Goal: Information Seeking & Learning: Learn about a topic

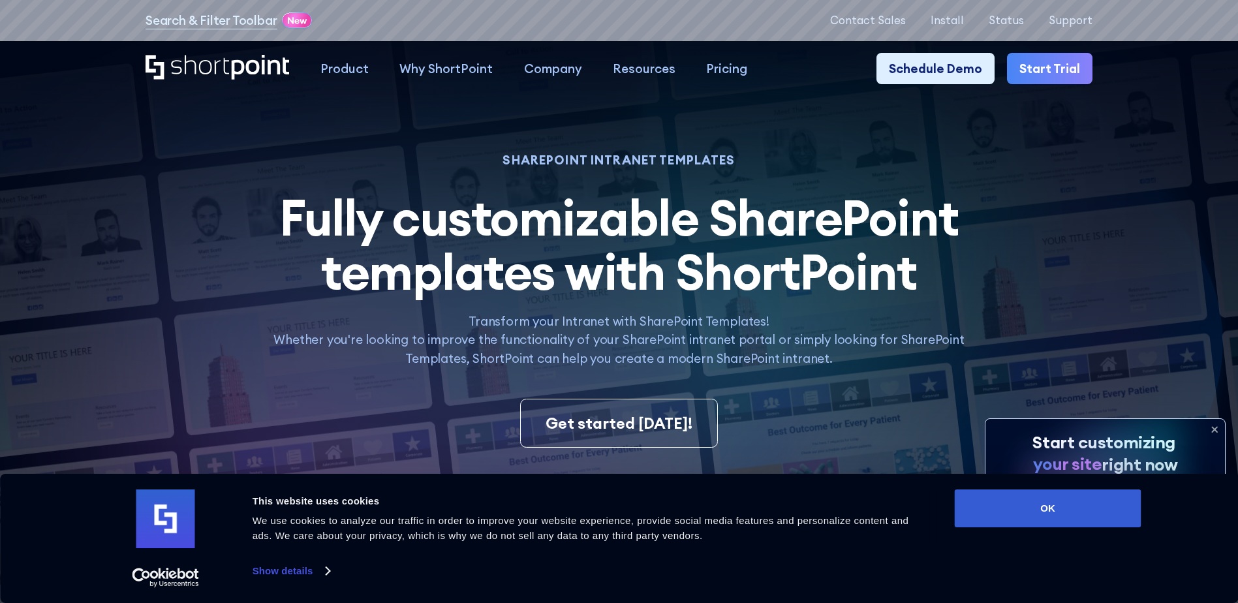
scroll to position [261, 0]
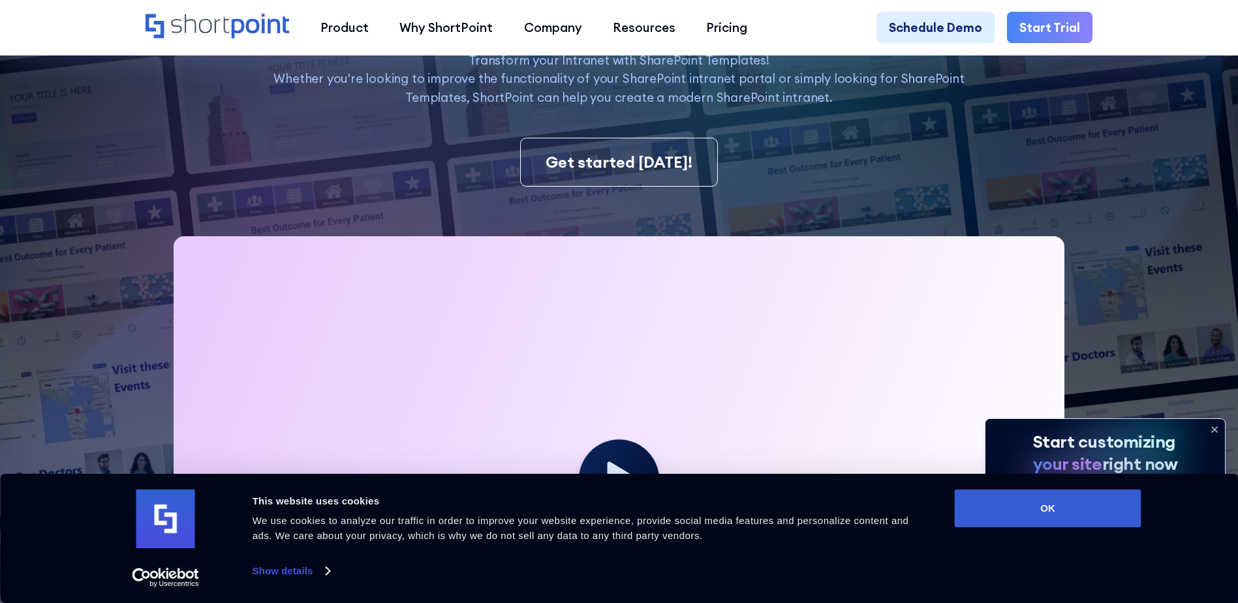
click at [1215, 428] on icon at bounding box center [1214, 429] width 5 height 5
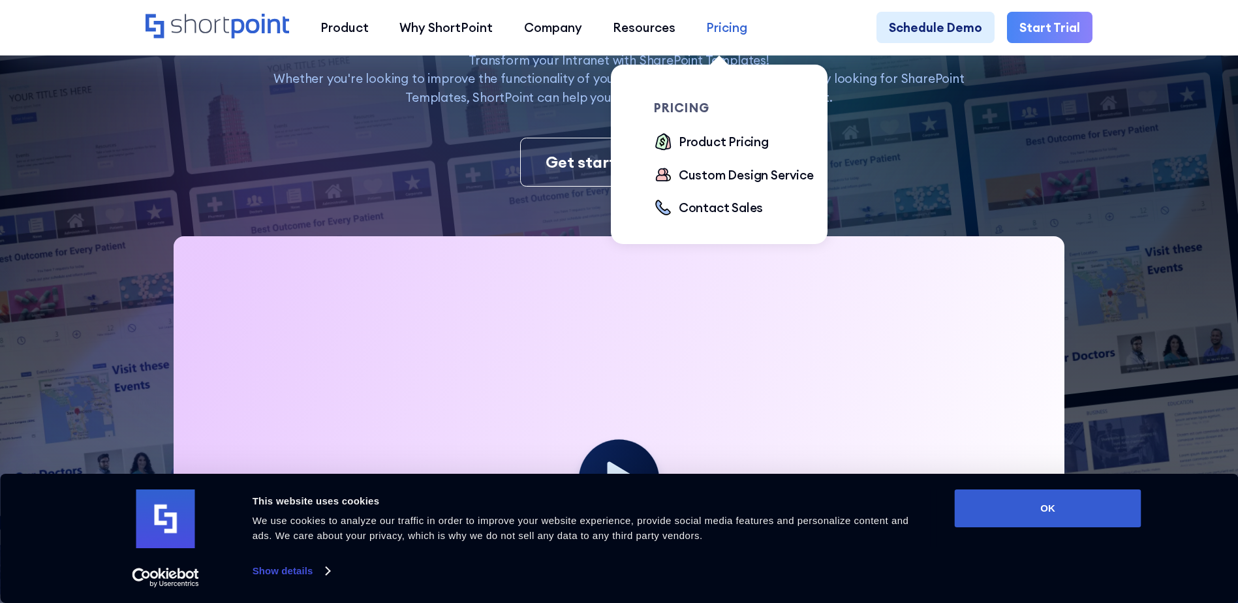
click at [714, 24] on div "Pricing" at bounding box center [726, 27] width 41 height 18
click at [732, 144] on div "Product Pricing" at bounding box center [724, 142] width 90 height 18
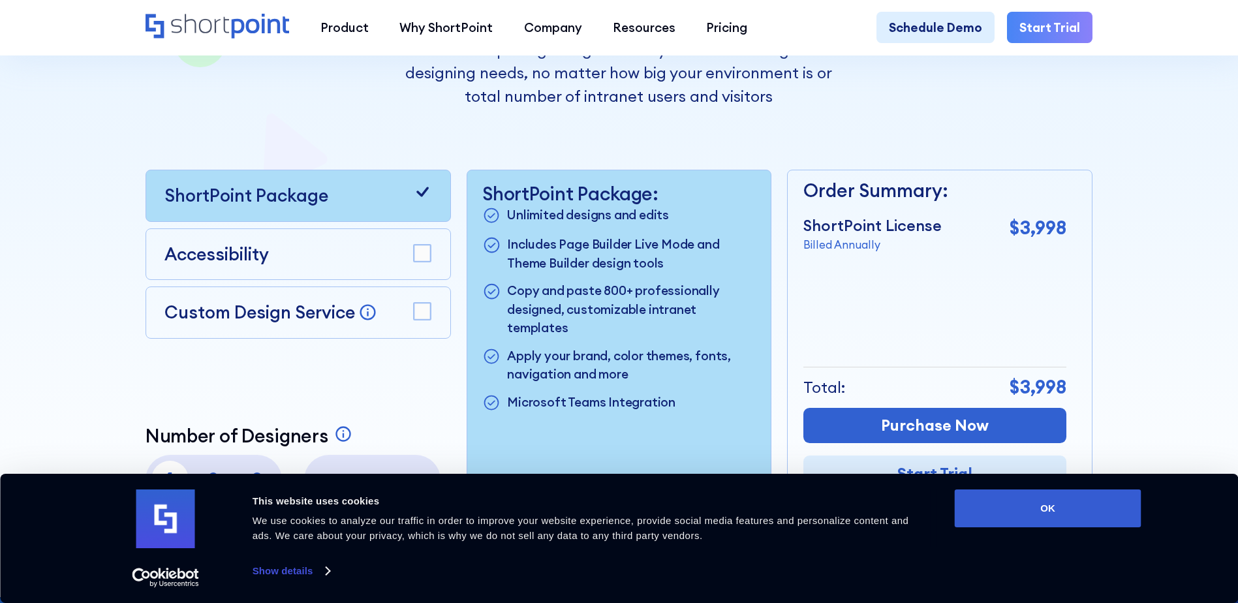
scroll to position [392, 0]
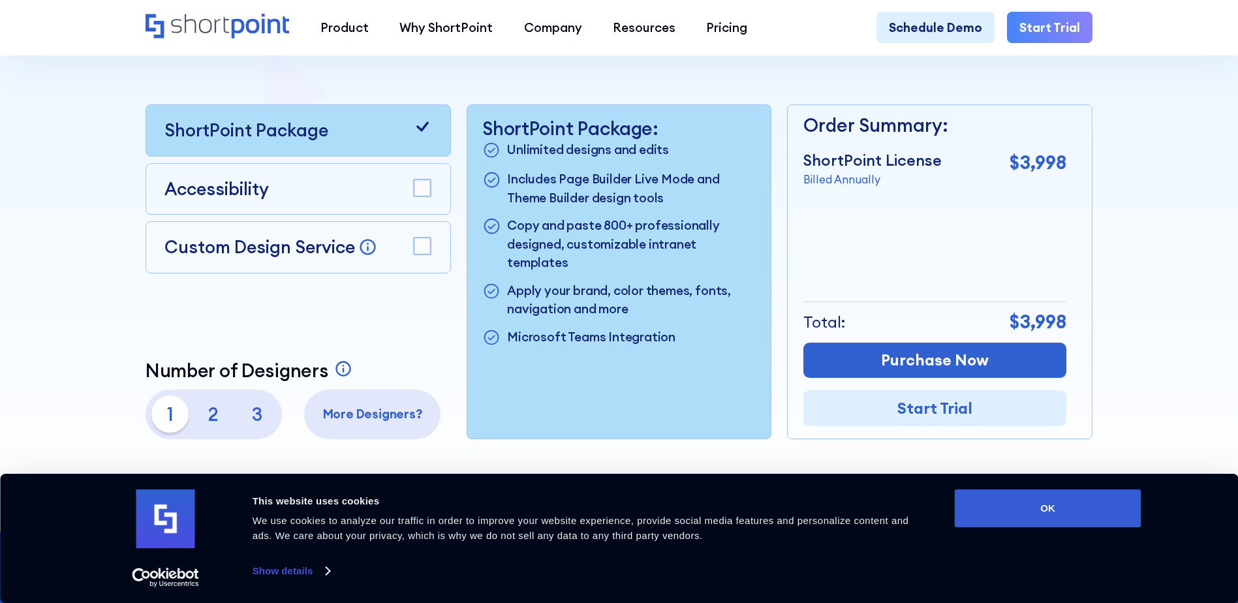
click at [435, 243] on div "Custom Design Service Bring your dream design to life with our Custom Design Se…" at bounding box center [298, 247] width 305 height 52
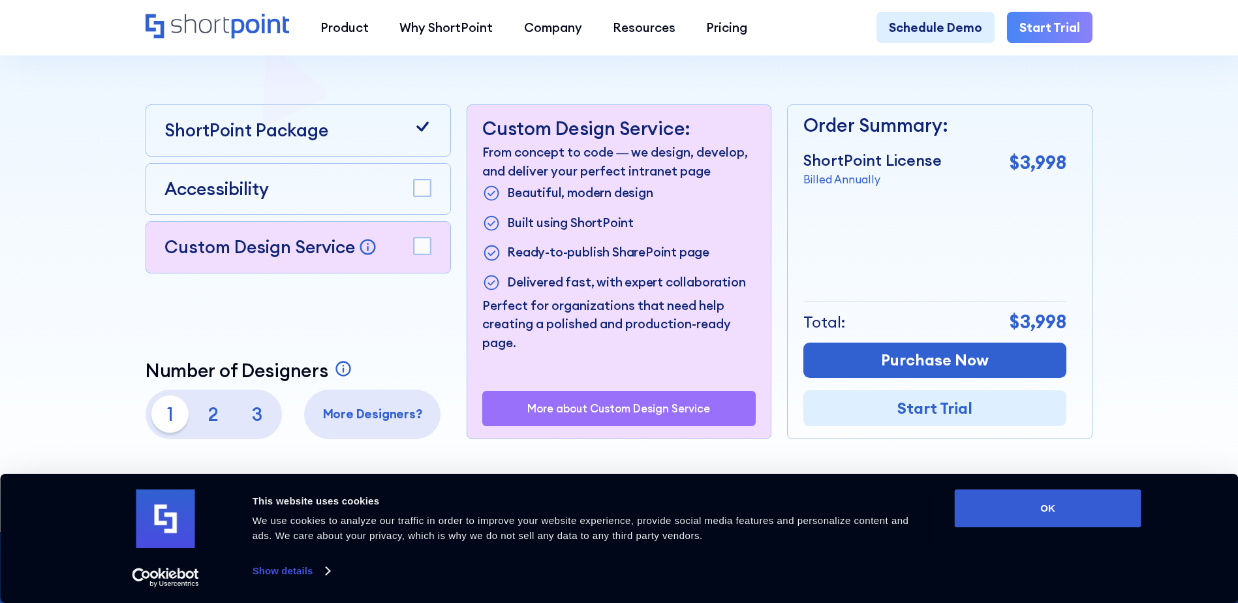
click at [421, 132] on icon at bounding box center [422, 127] width 12 height 10
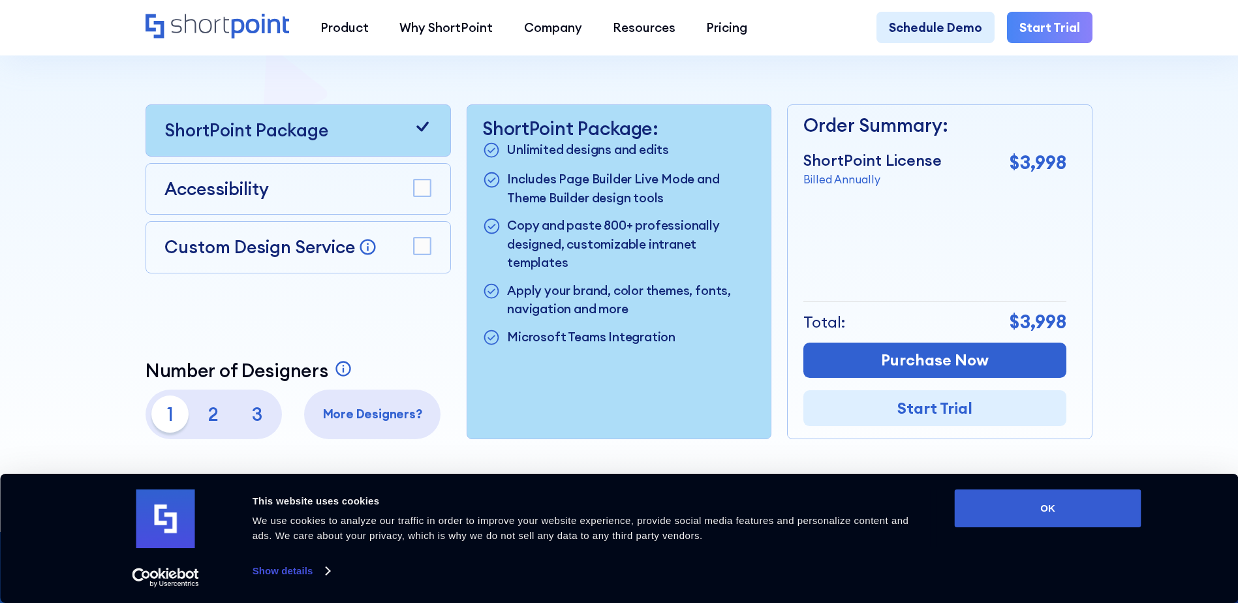
click at [422, 129] on icon at bounding box center [422, 126] width 18 height 18
click at [414, 253] on rect at bounding box center [422, 246] width 17 height 17
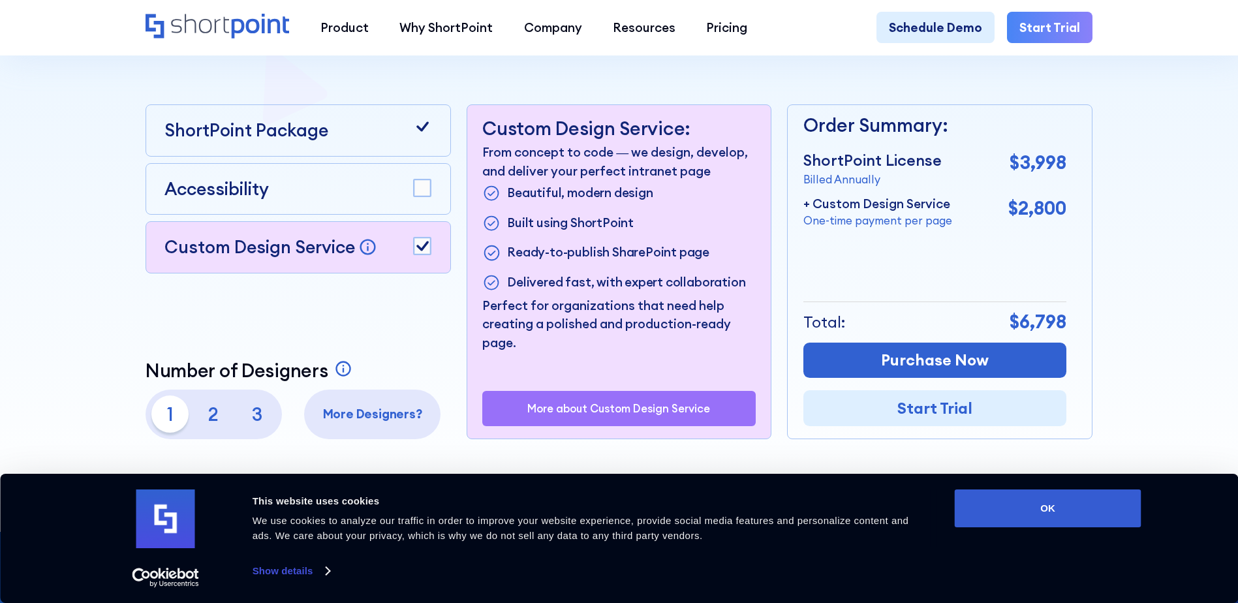
click at [426, 125] on icon at bounding box center [422, 126] width 18 height 18
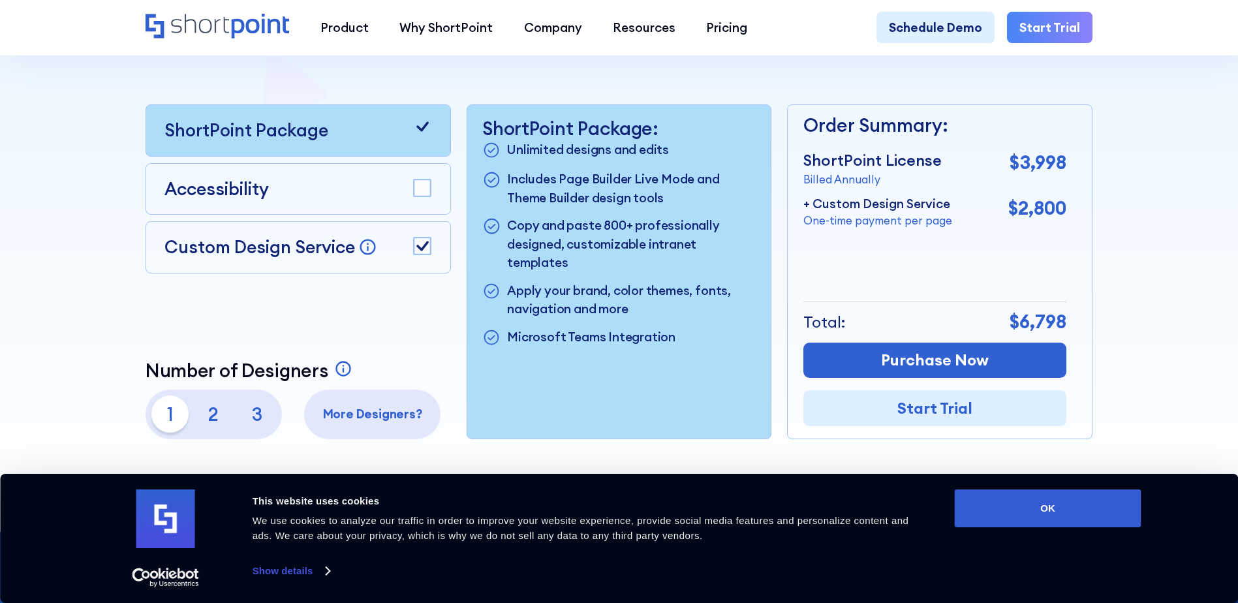
click at [422, 202] on div "Accessibility" at bounding box center [297, 189] width 267 height 26
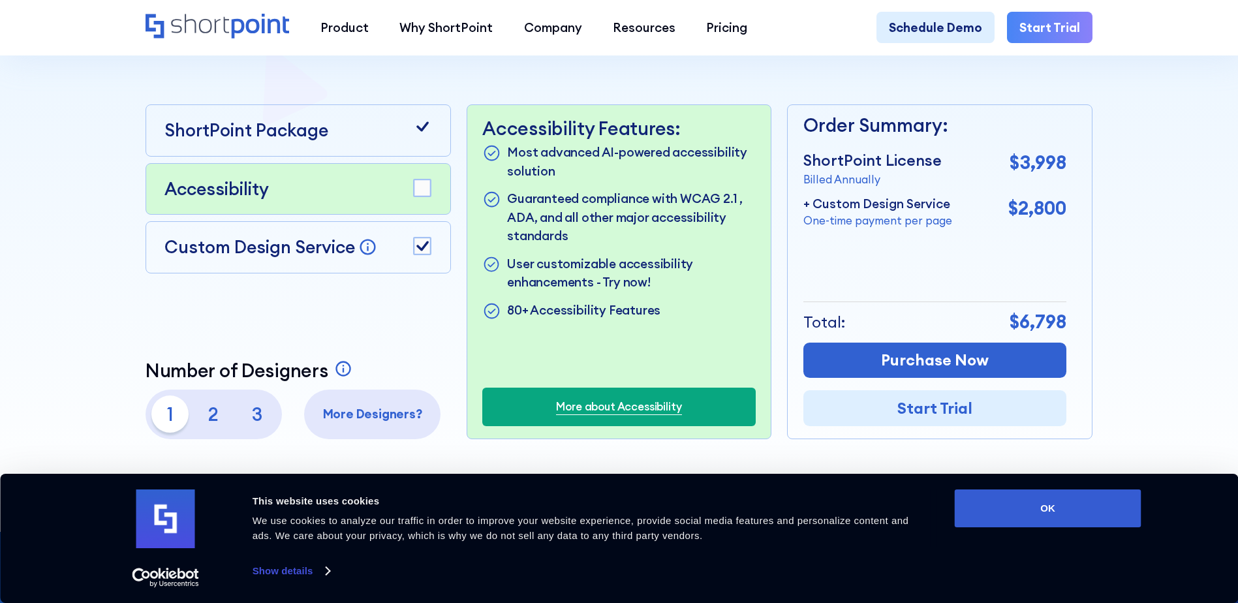
click at [422, 189] on rect at bounding box center [422, 188] width 17 height 17
click at [426, 193] on rect at bounding box center [422, 188] width 17 height 17
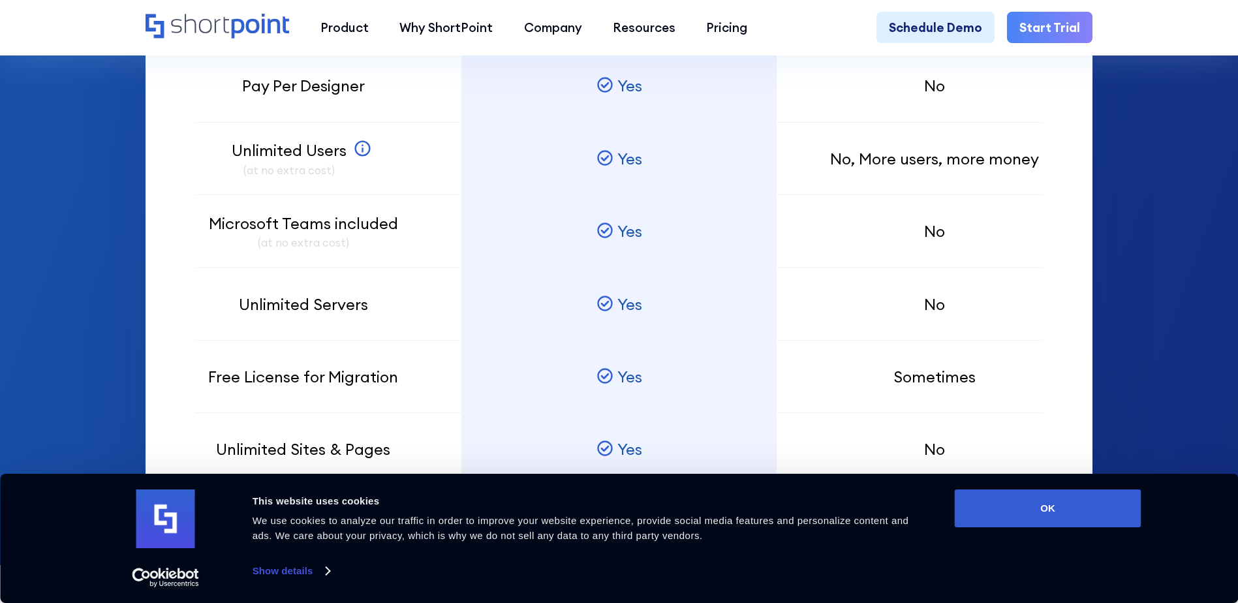
scroll to position [783, 0]
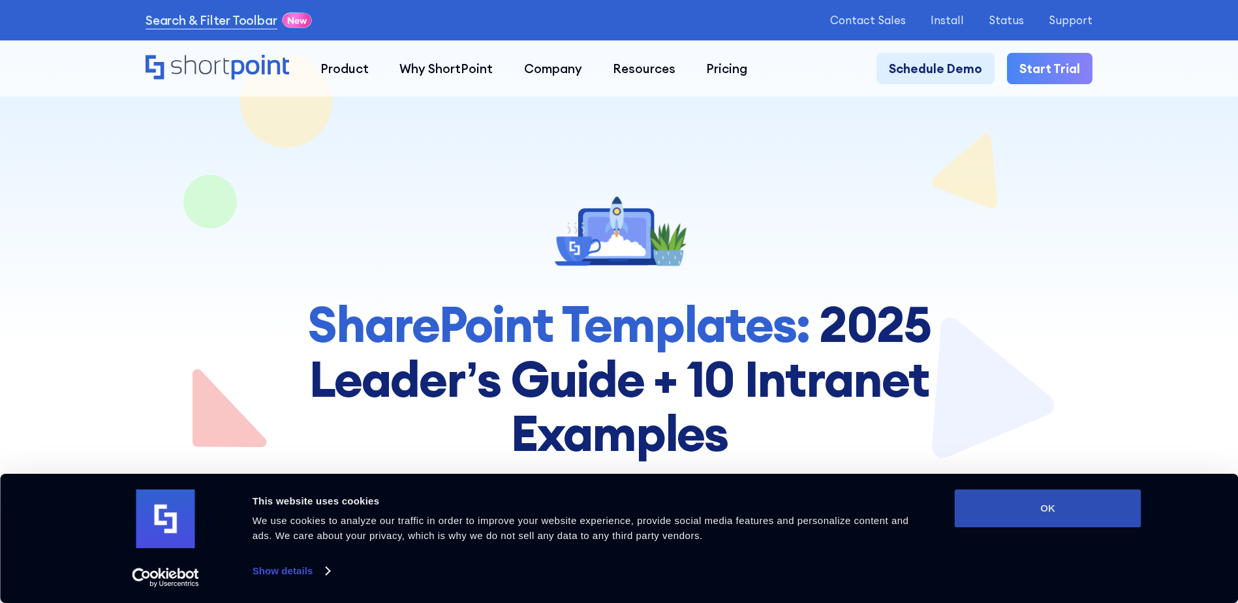
click at [1082, 516] on button "OK" at bounding box center [1048, 509] width 187 height 38
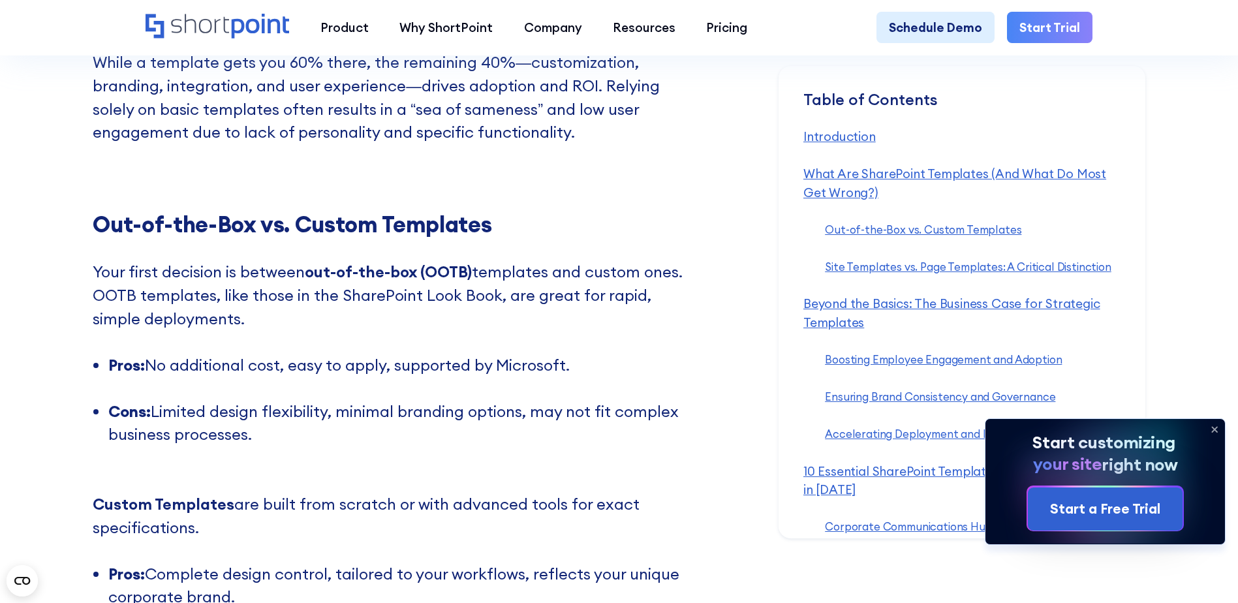
scroll to position [2415, 0]
